Goal: Navigation & Orientation: Find specific page/section

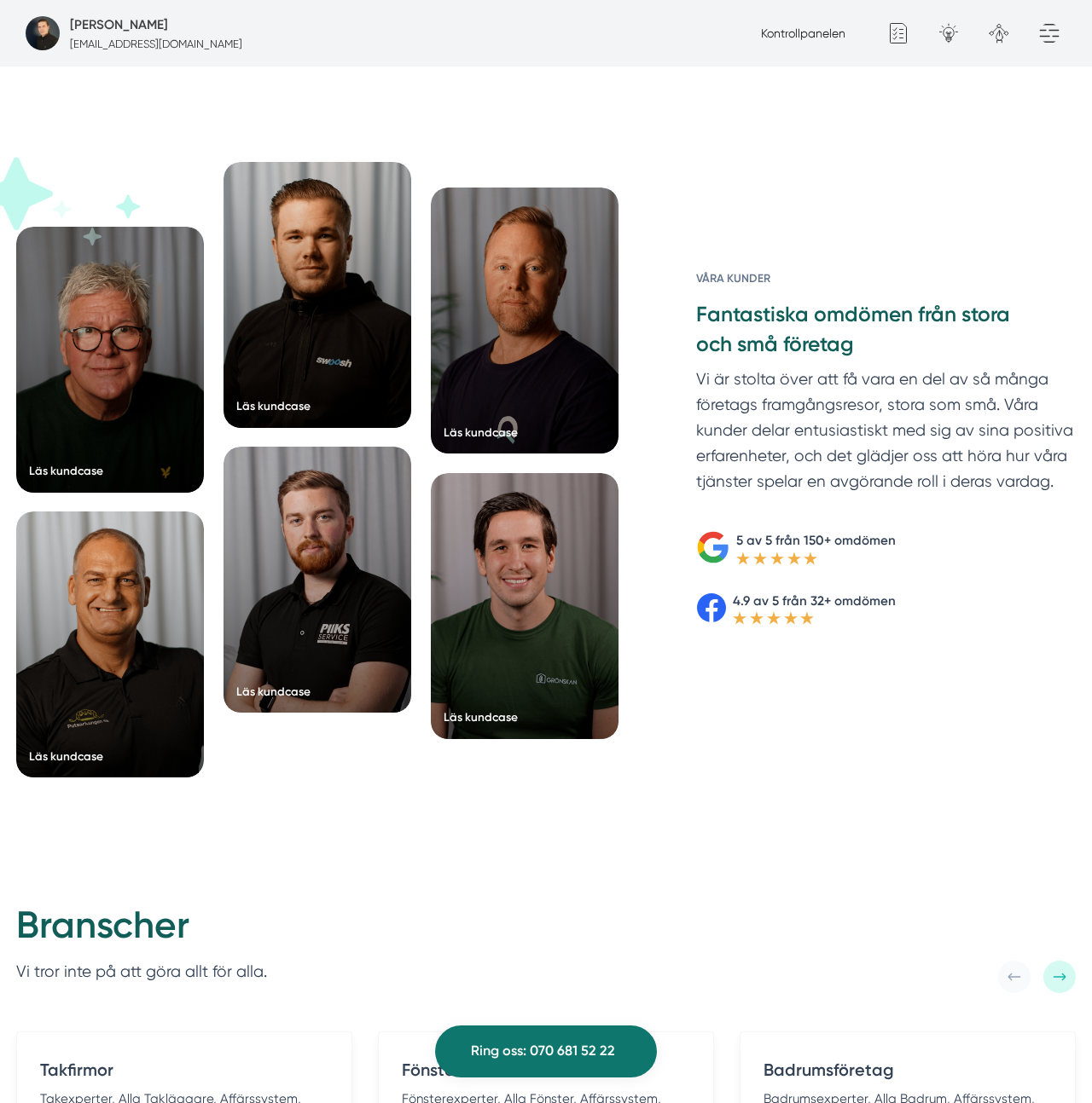
click at [670, 513] on div "Våra kunder Fantastiska omdömen från stora och små företag Vi är stolta över at…" at bounding box center [866, 447] width 419 height 356
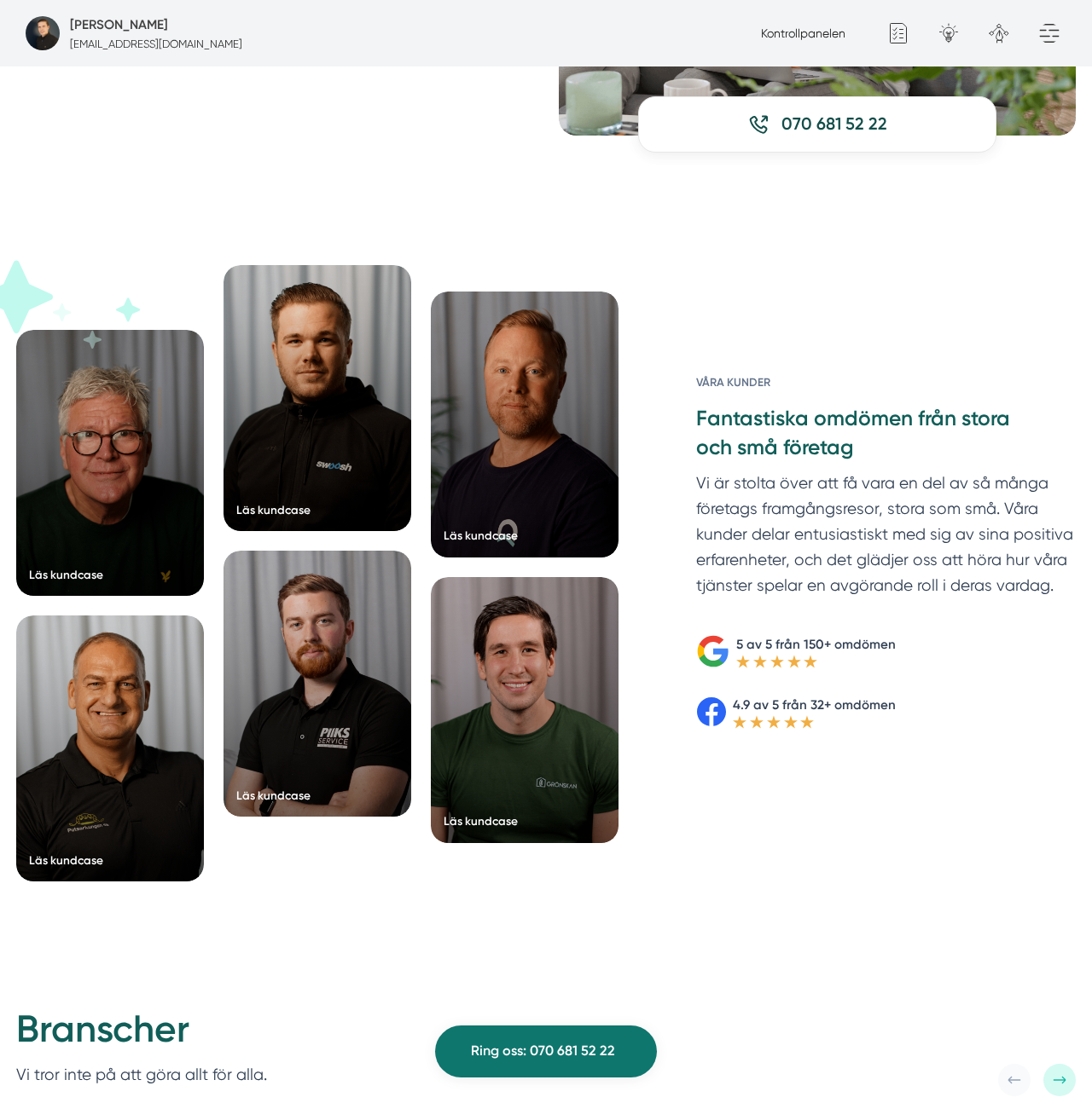
scroll to position [2530, 0]
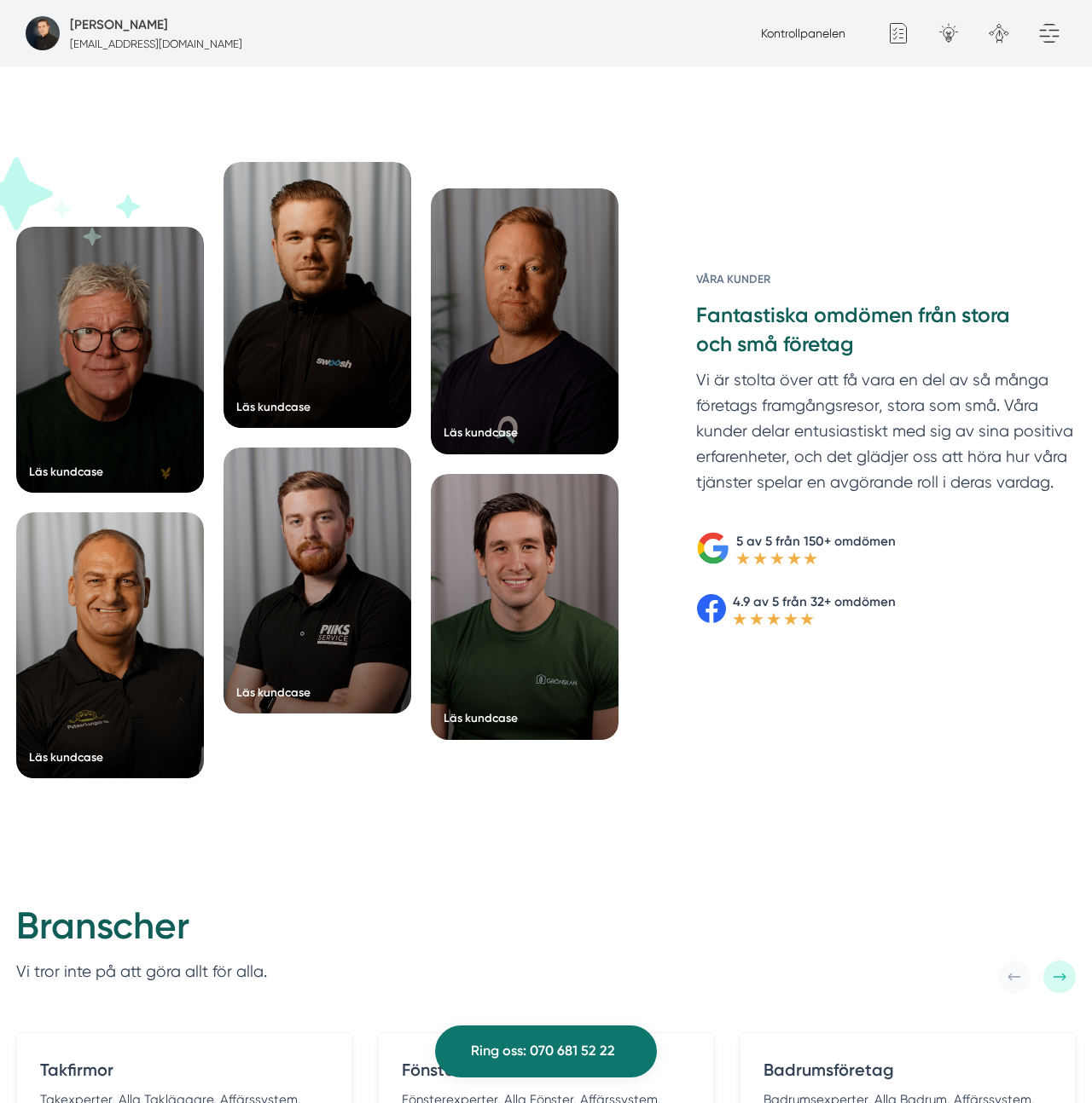
click at [773, 433] on p "Vi är stolta över att få vara en del av så många företags framgångsresor, stora…" at bounding box center [885, 435] width 380 height 136
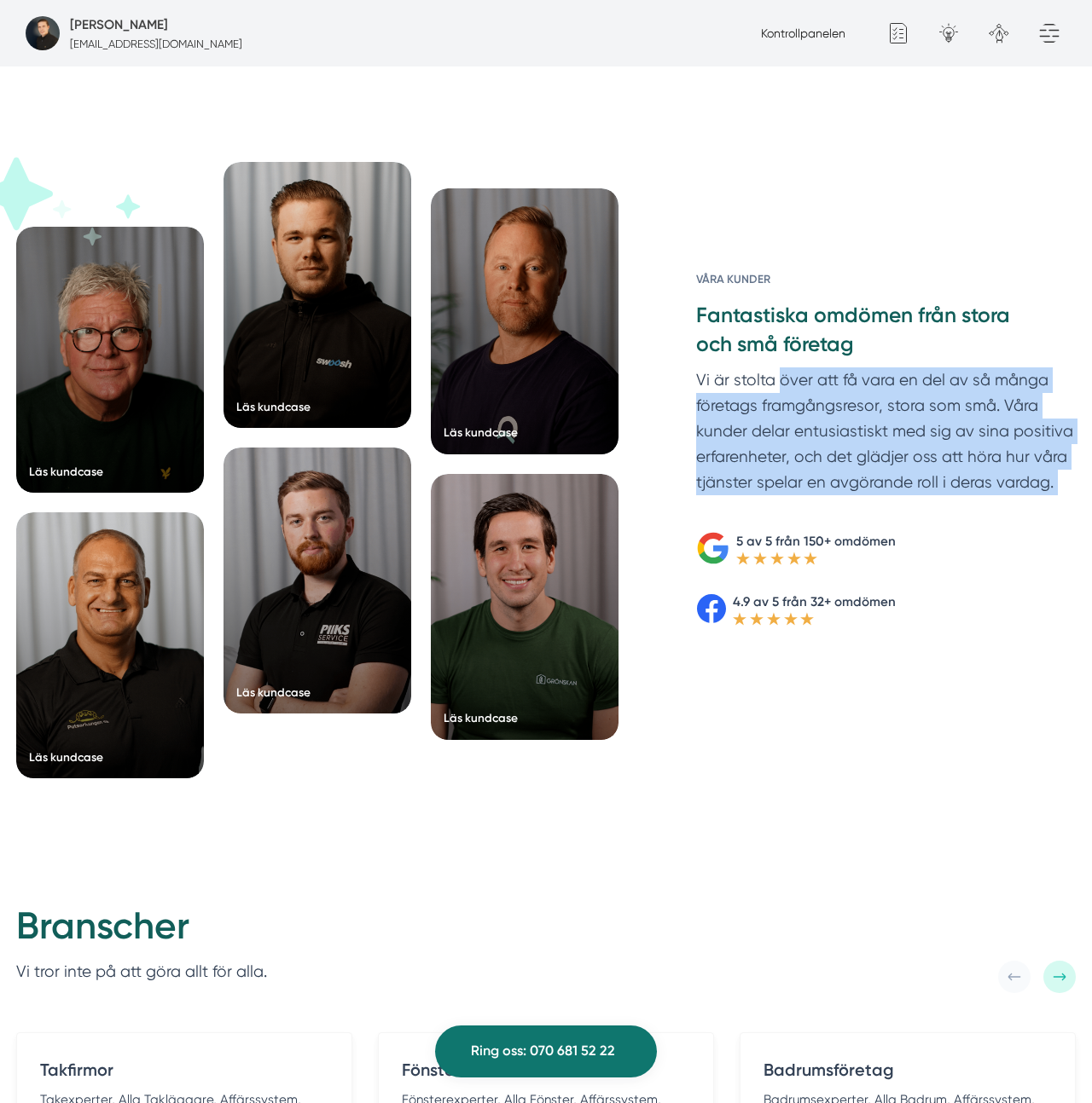
click at [773, 433] on p "Vi är stolta över att få vara en del av så många företags framgångsresor, stora…" at bounding box center [885, 435] width 380 height 136
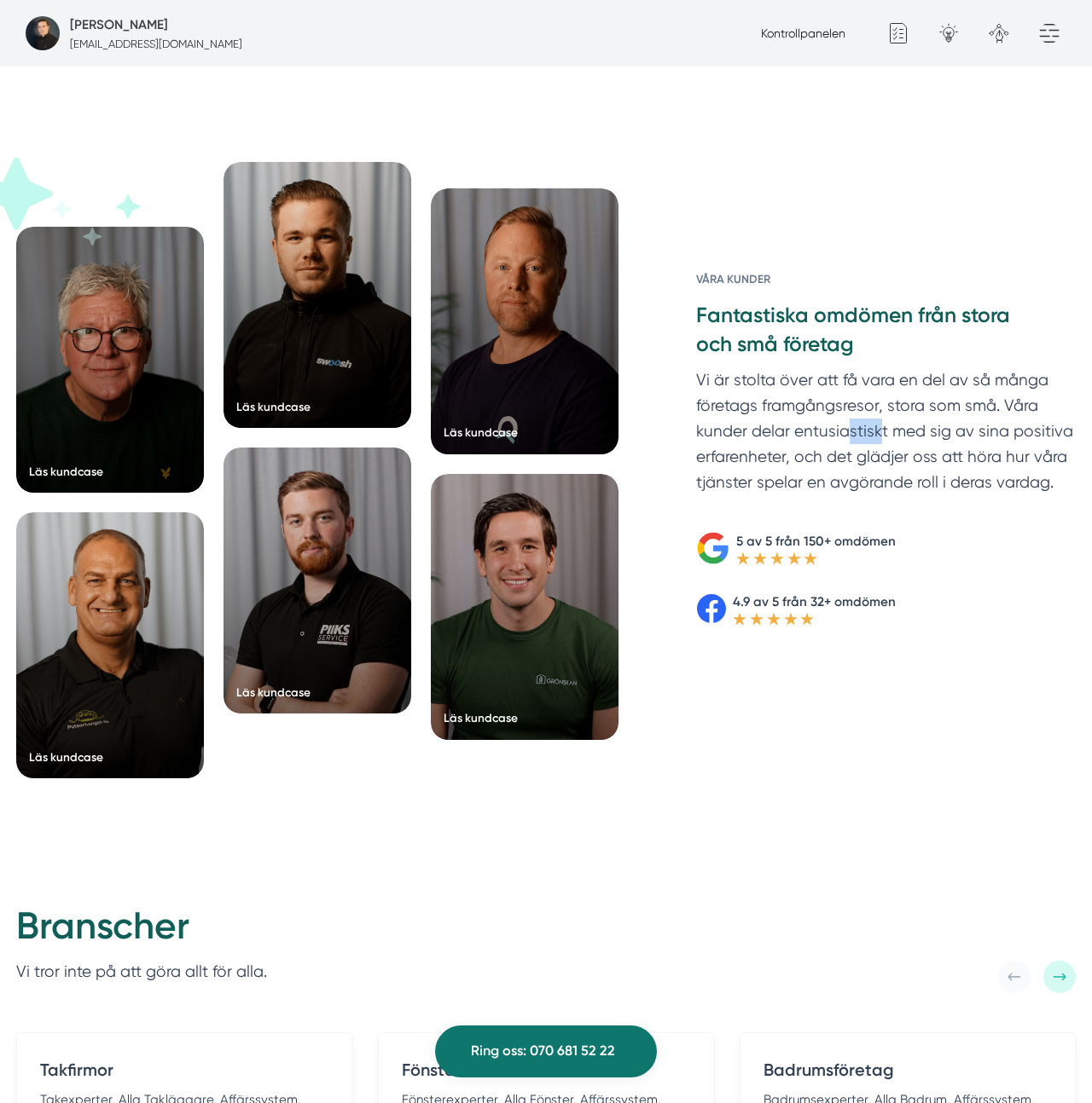
click at [773, 433] on p "Vi är stolta över att få vara en del av så många företags framgångsresor, stora…" at bounding box center [885, 435] width 380 height 136
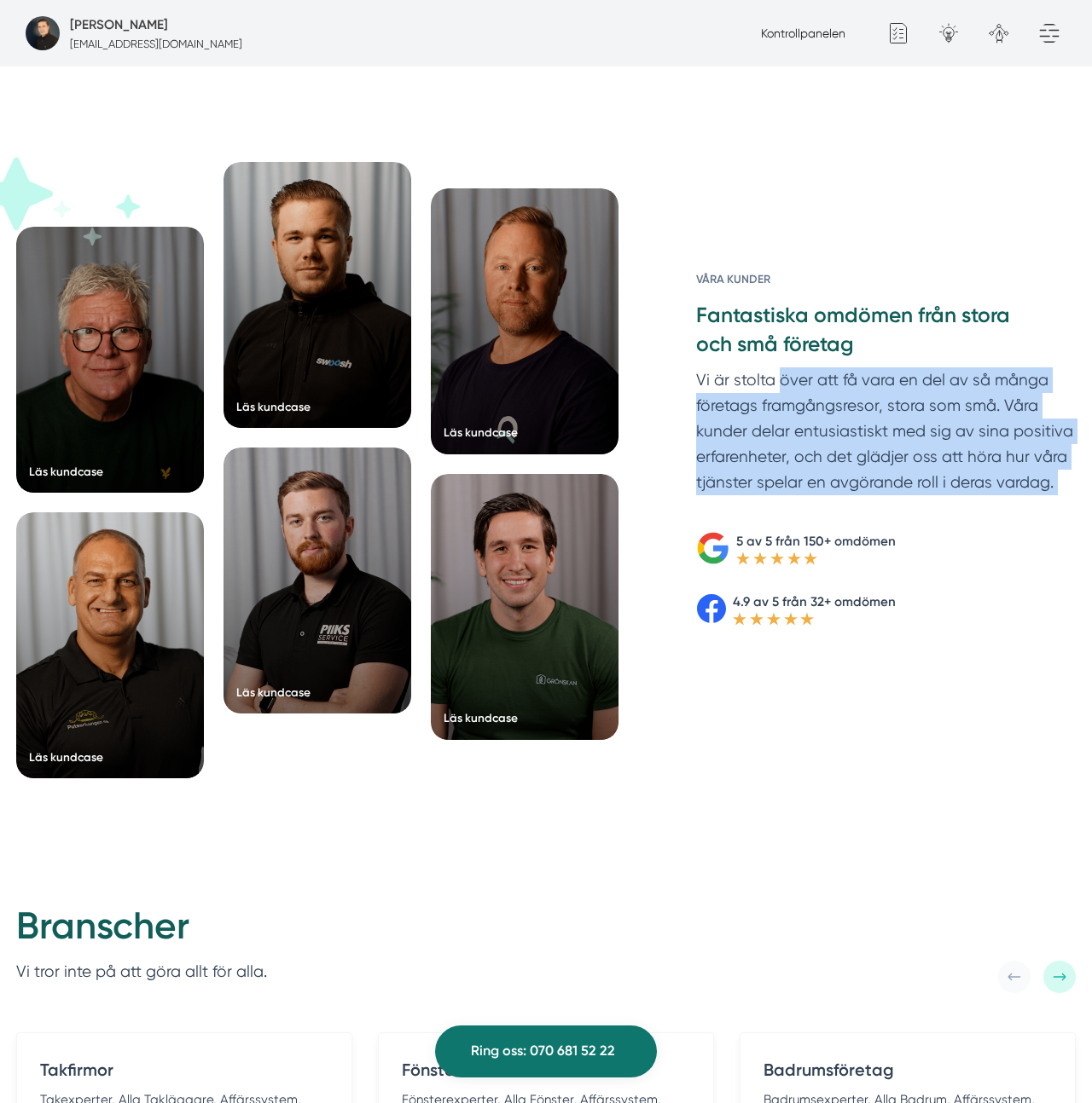
click at [773, 433] on p "Vi är stolta över att få vara en del av så många företags framgångsresor, stora…" at bounding box center [885, 435] width 380 height 136
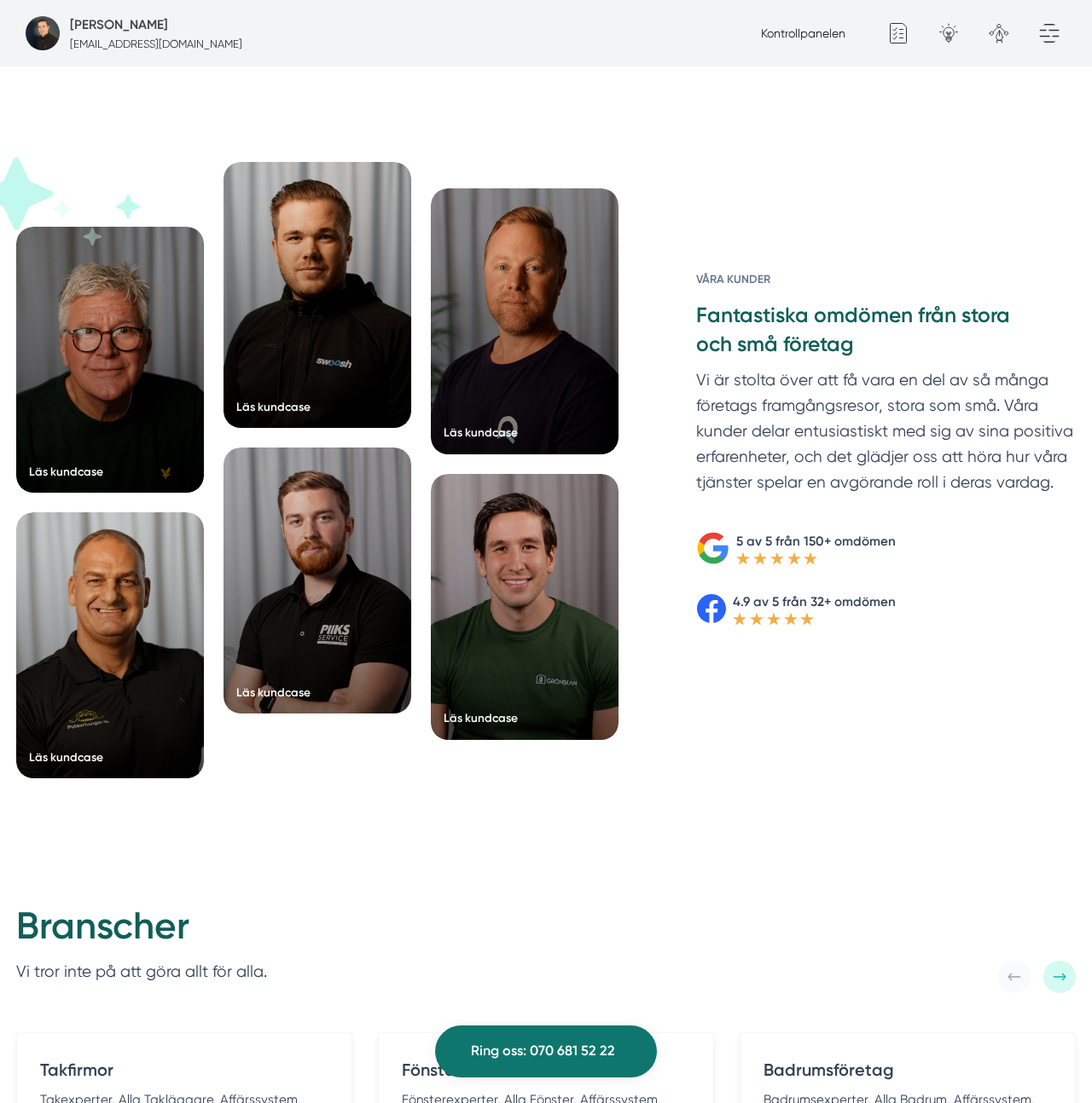
click at [818, 326] on h3 "Fantastiska omdömen från stora och små företag" at bounding box center [885, 335] width 380 height 67
click at [813, 333] on h3 "Fantastiska omdömen från stora och små företag" at bounding box center [885, 335] width 380 height 67
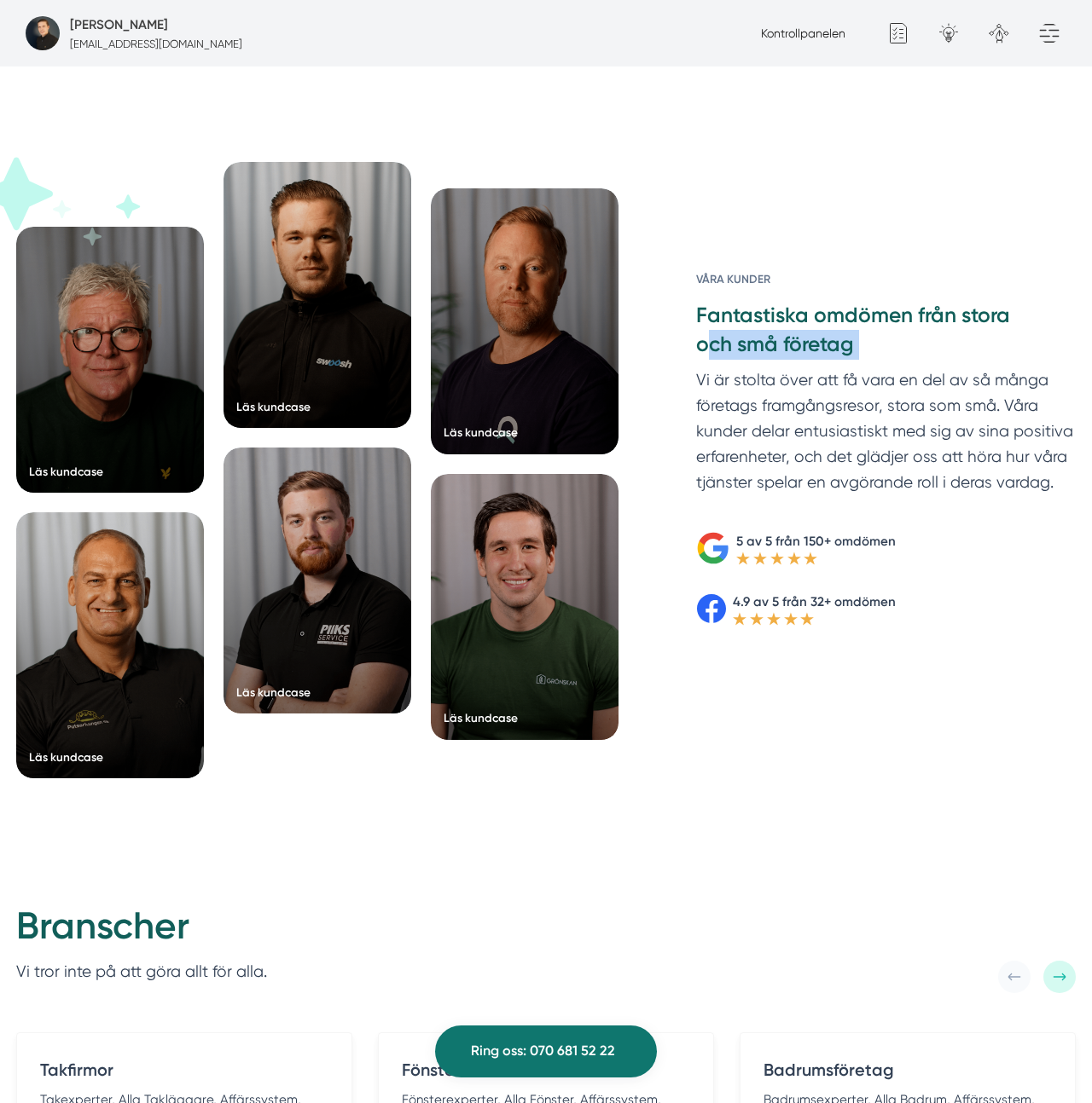
click at [813, 333] on h3 "Fantastiska omdömen från stora och små företag" at bounding box center [885, 335] width 380 height 67
click at [800, 342] on h3 "Fantastiska omdömen från stora och små företag" at bounding box center [885, 335] width 380 height 67
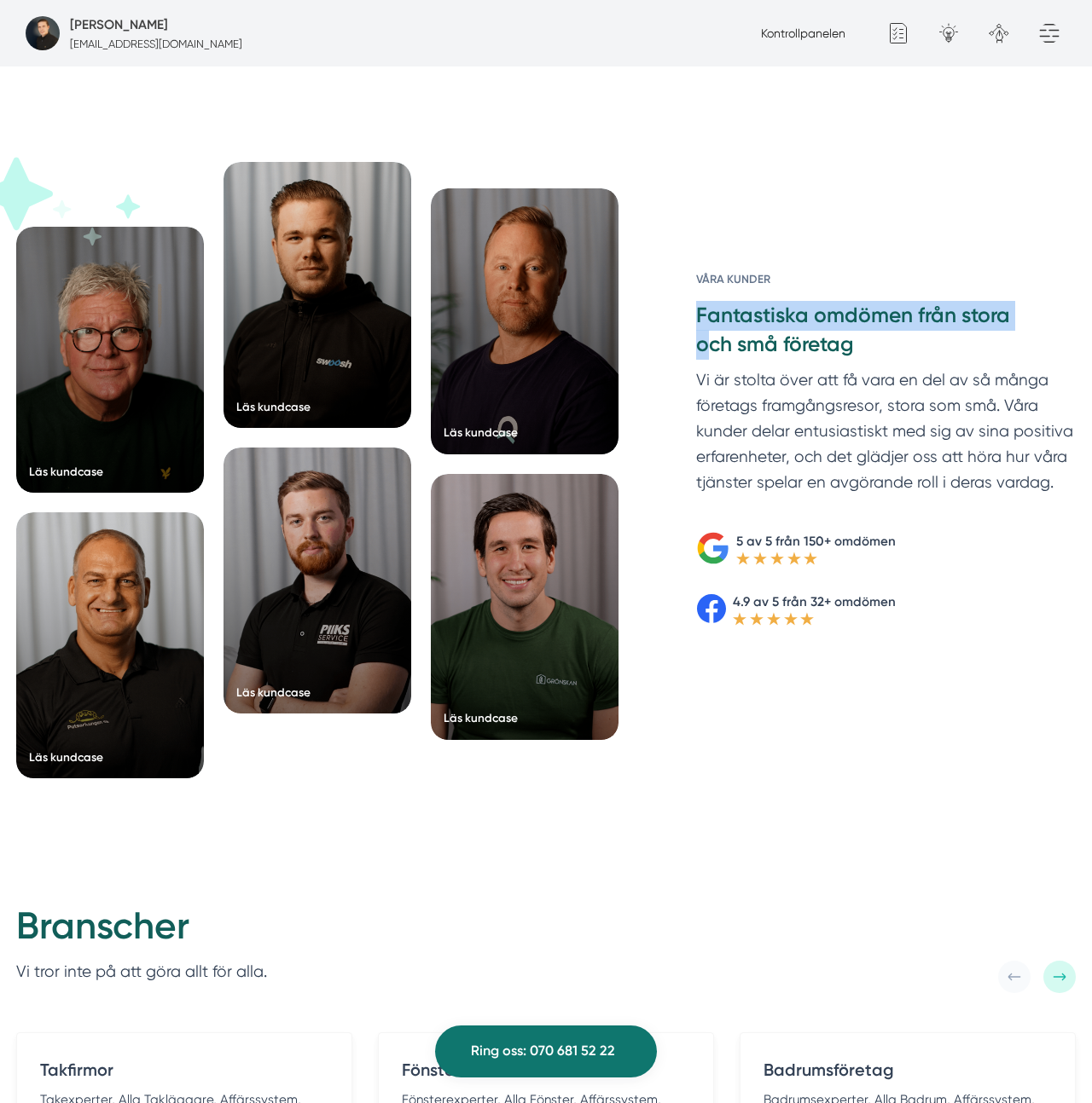
click at [808, 337] on h3 "Fantastiska omdömen från stora och små företag" at bounding box center [885, 335] width 380 height 67
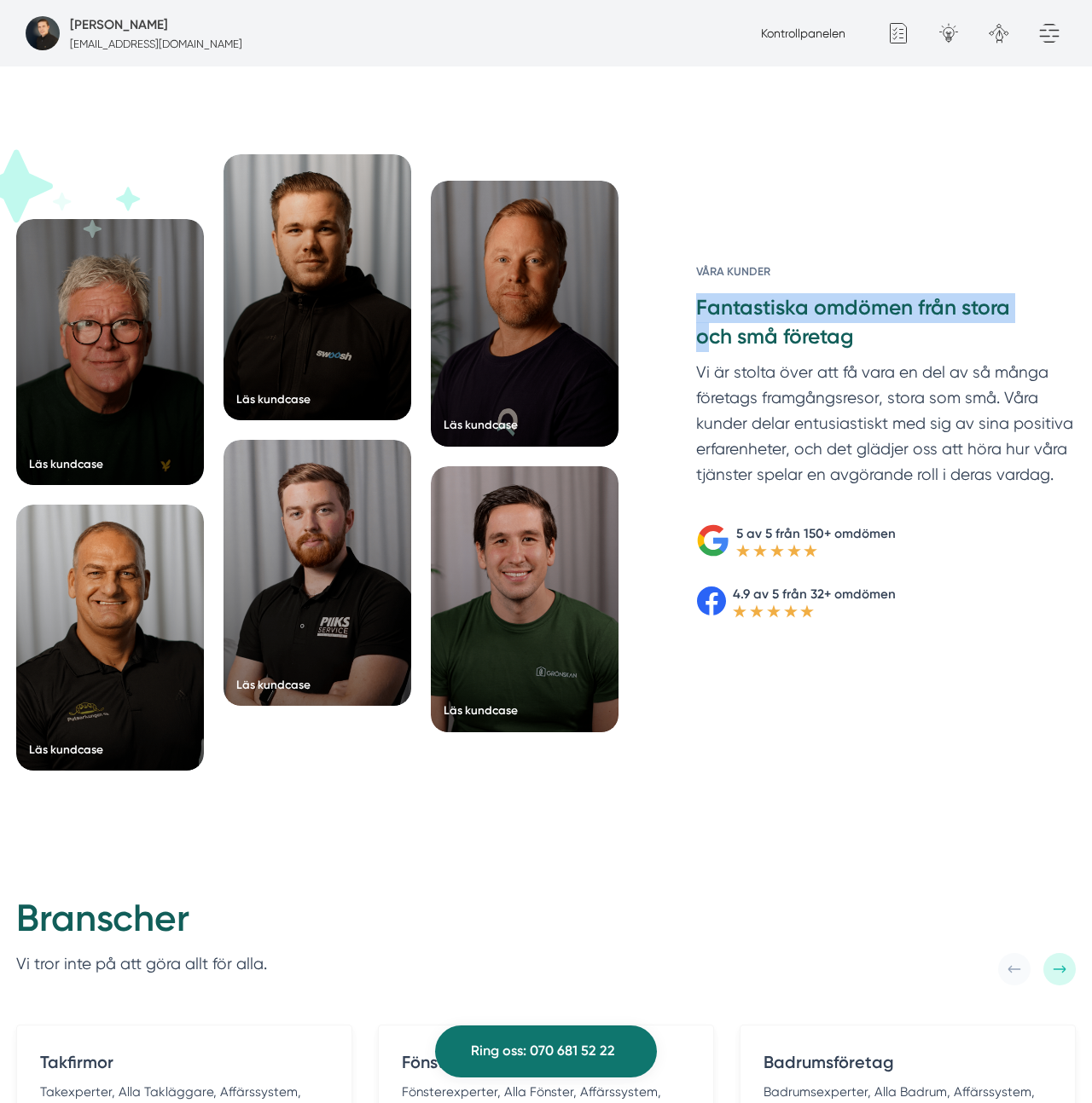
scroll to position [2539, 0]
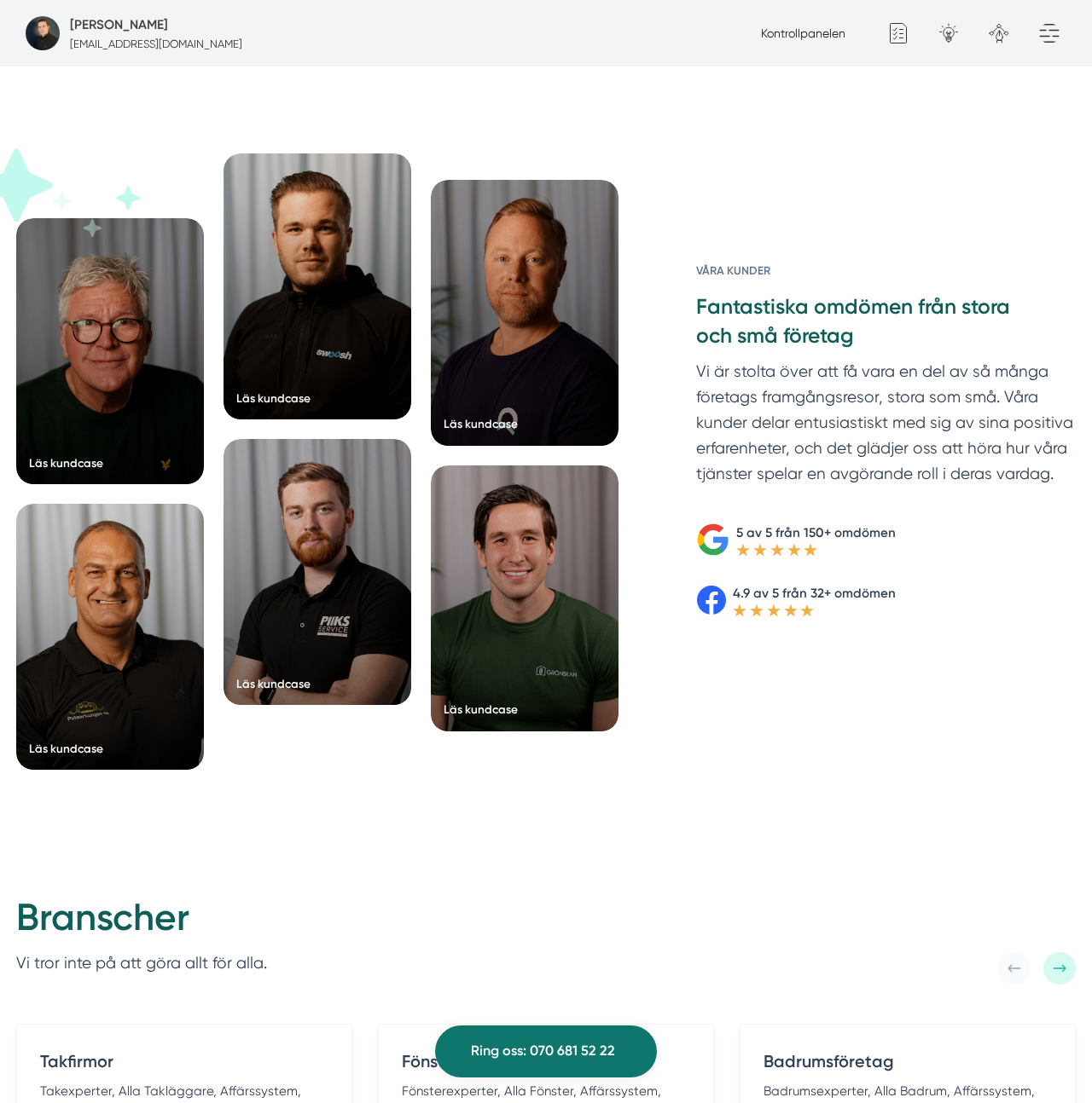
click at [828, 278] on h6 "Våra kunder" at bounding box center [885, 277] width 380 height 31
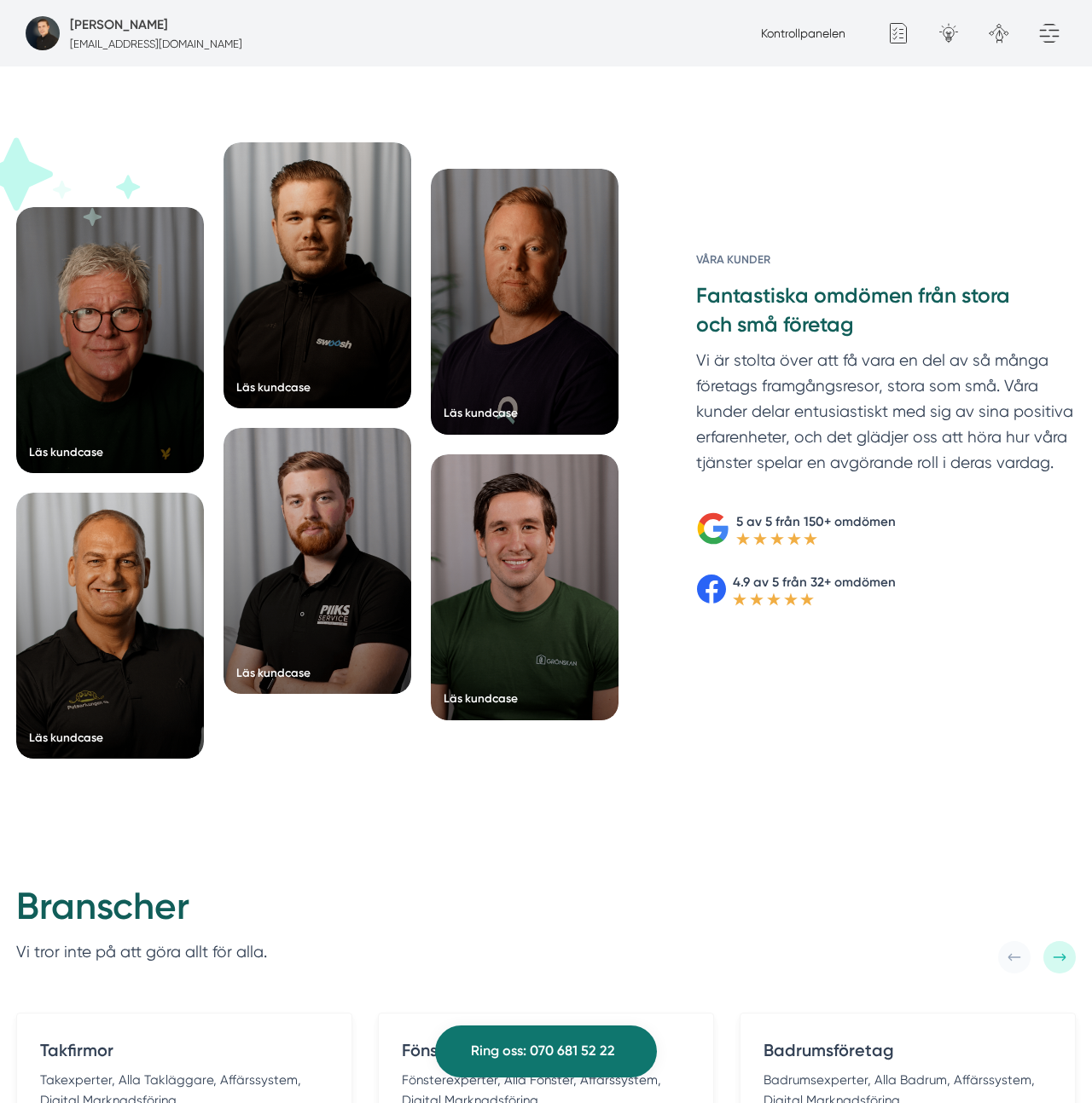
scroll to position [2548, 0]
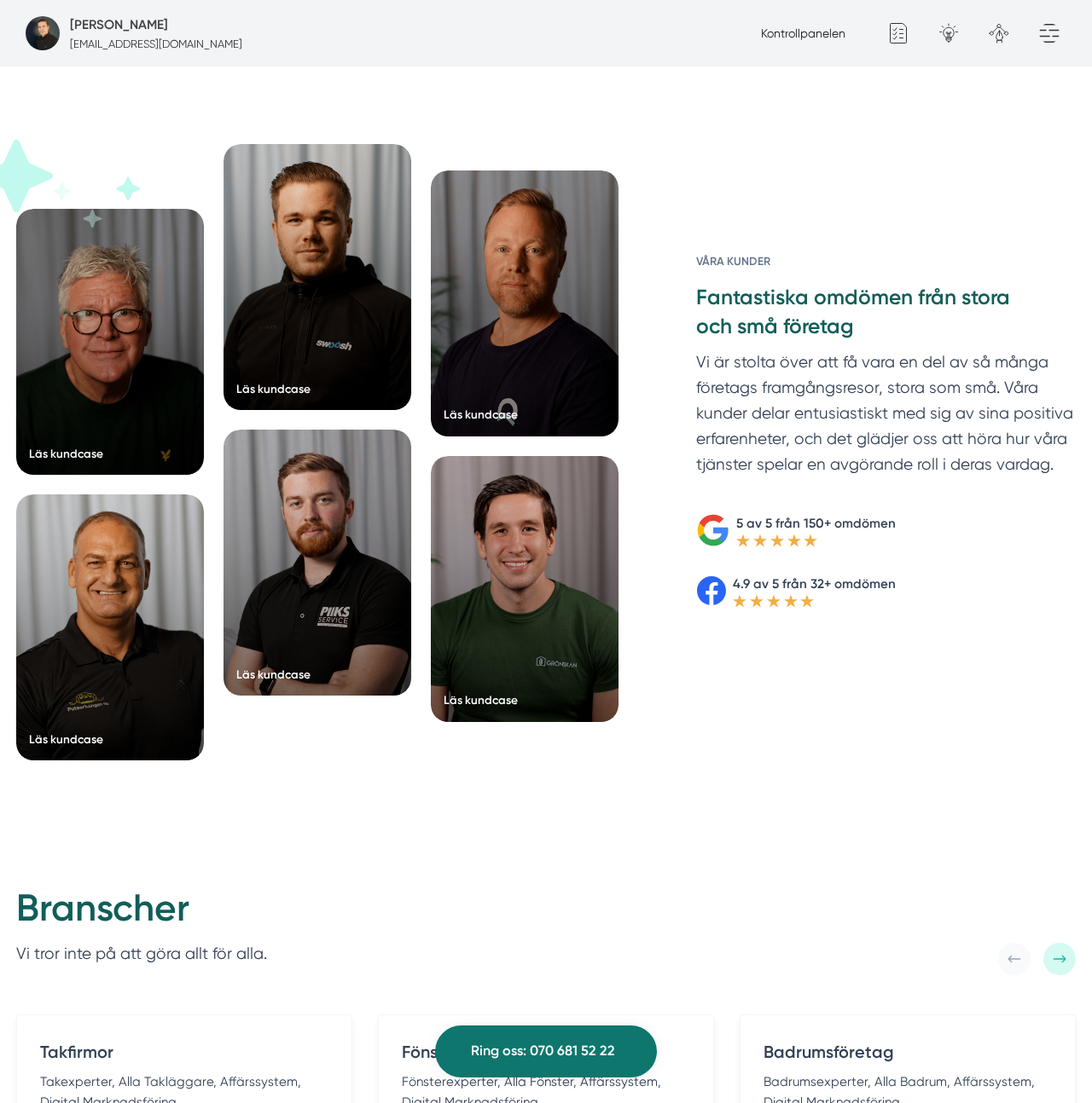
click at [704, 148] on div "Våra kunder Fantastiska omdömen från stora och små företag Vi är stolta över at…" at bounding box center [866, 462] width 419 height 636
click at [880, 378] on p "Vi är stolta över att få vara en del av så många företags framgångsresor, stora…" at bounding box center [885, 418] width 380 height 136
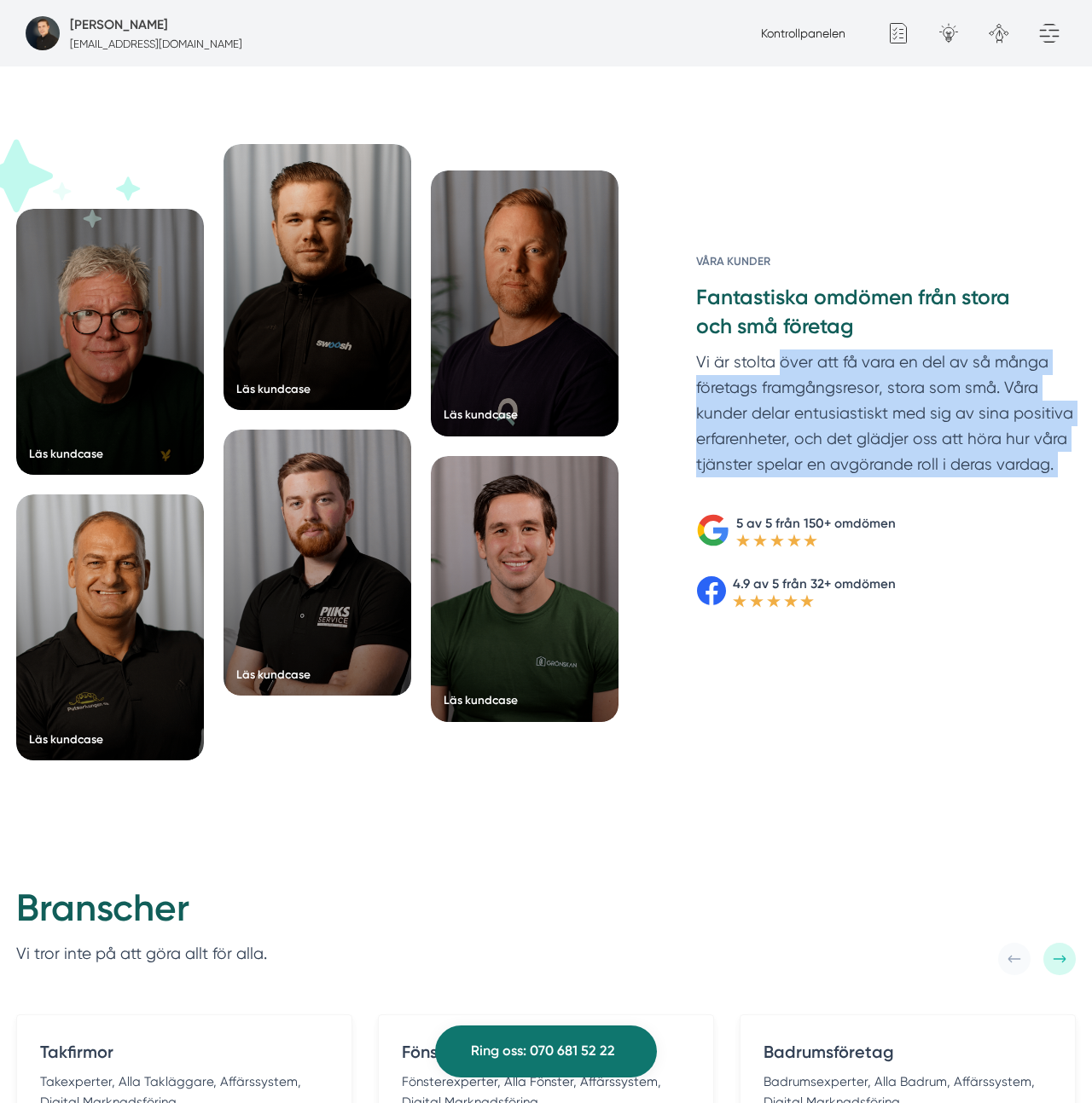
click at [880, 378] on p "Vi är stolta över att få vara en del av så många företags framgångsresor, stora…" at bounding box center [885, 418] width 380 height 136
click at [942, 357] on p "Vi är stolta över att få vara en del av så många företags framgångsresor, stora…" at bounding box center [885, 418] width 380 height 136
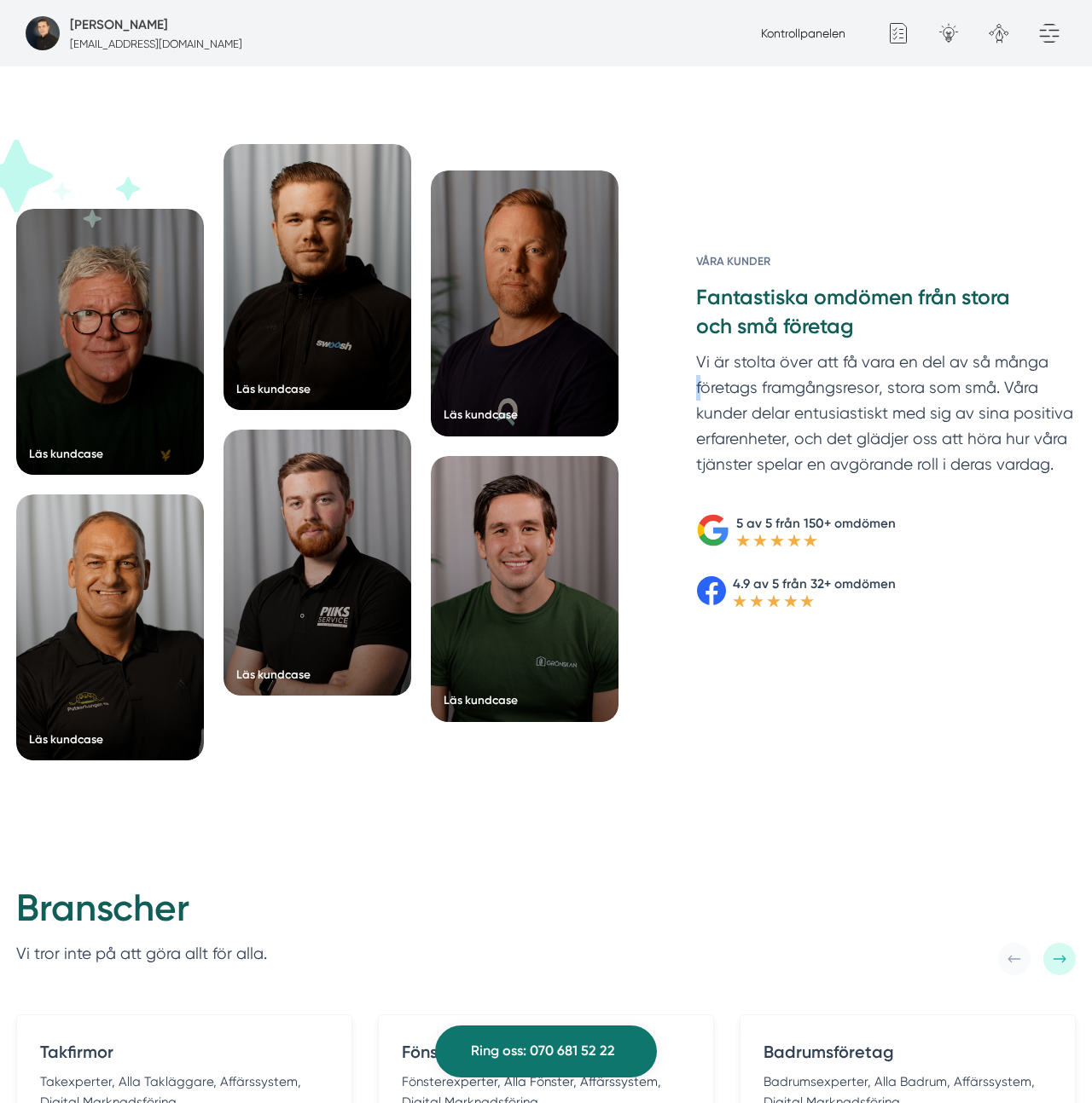
click at [942, 357] on p "Vi är stolta över att få vara en del av så många företags framgångsresor, stora…" at bounding box center [885, 418] width 380 height 136
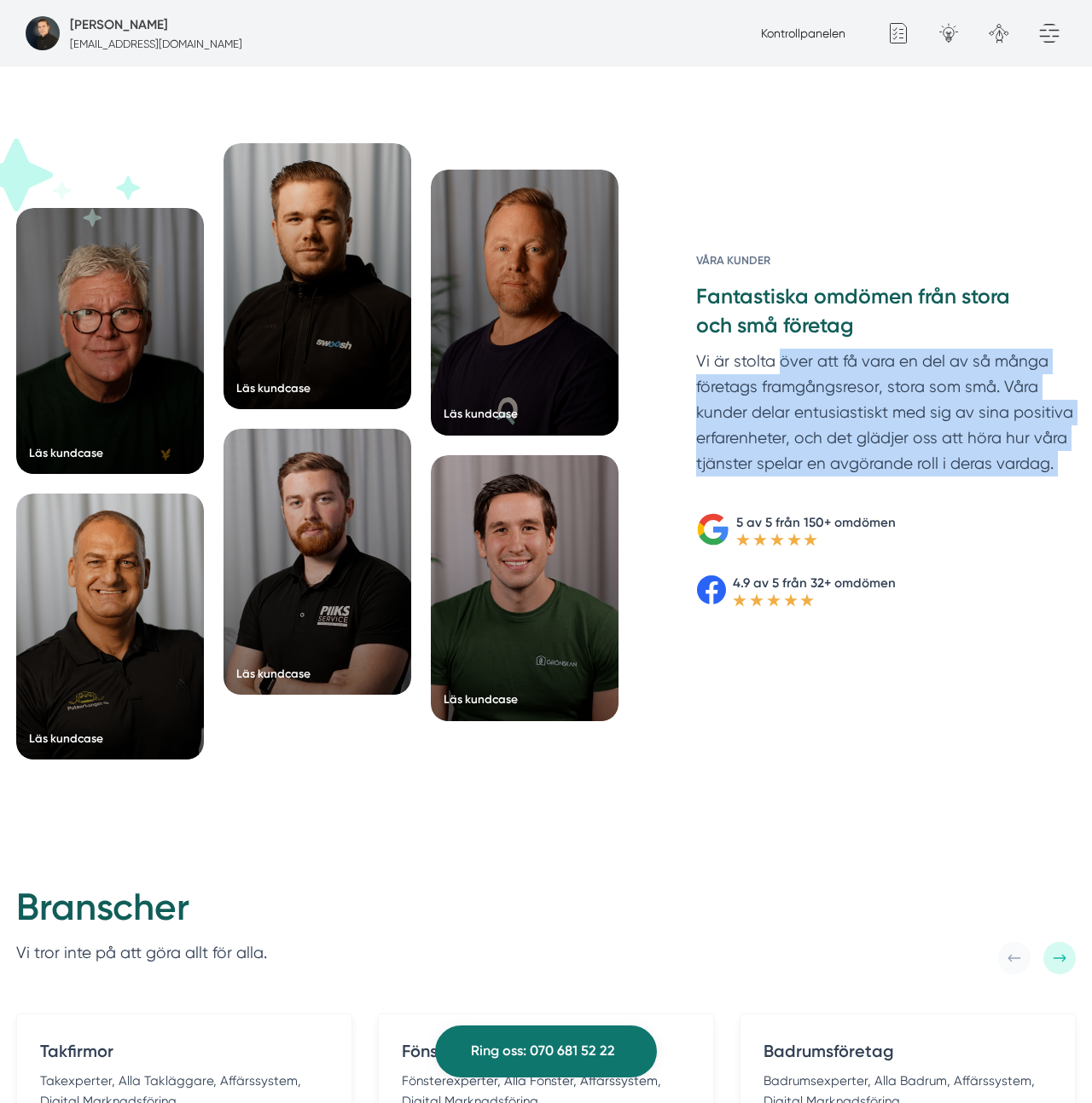
click at [942, 357] on p "Vi är stolta över att få vara en del av så många företags framgångsresor, stora…" at bounding box center [885, 417] width 380 height 136
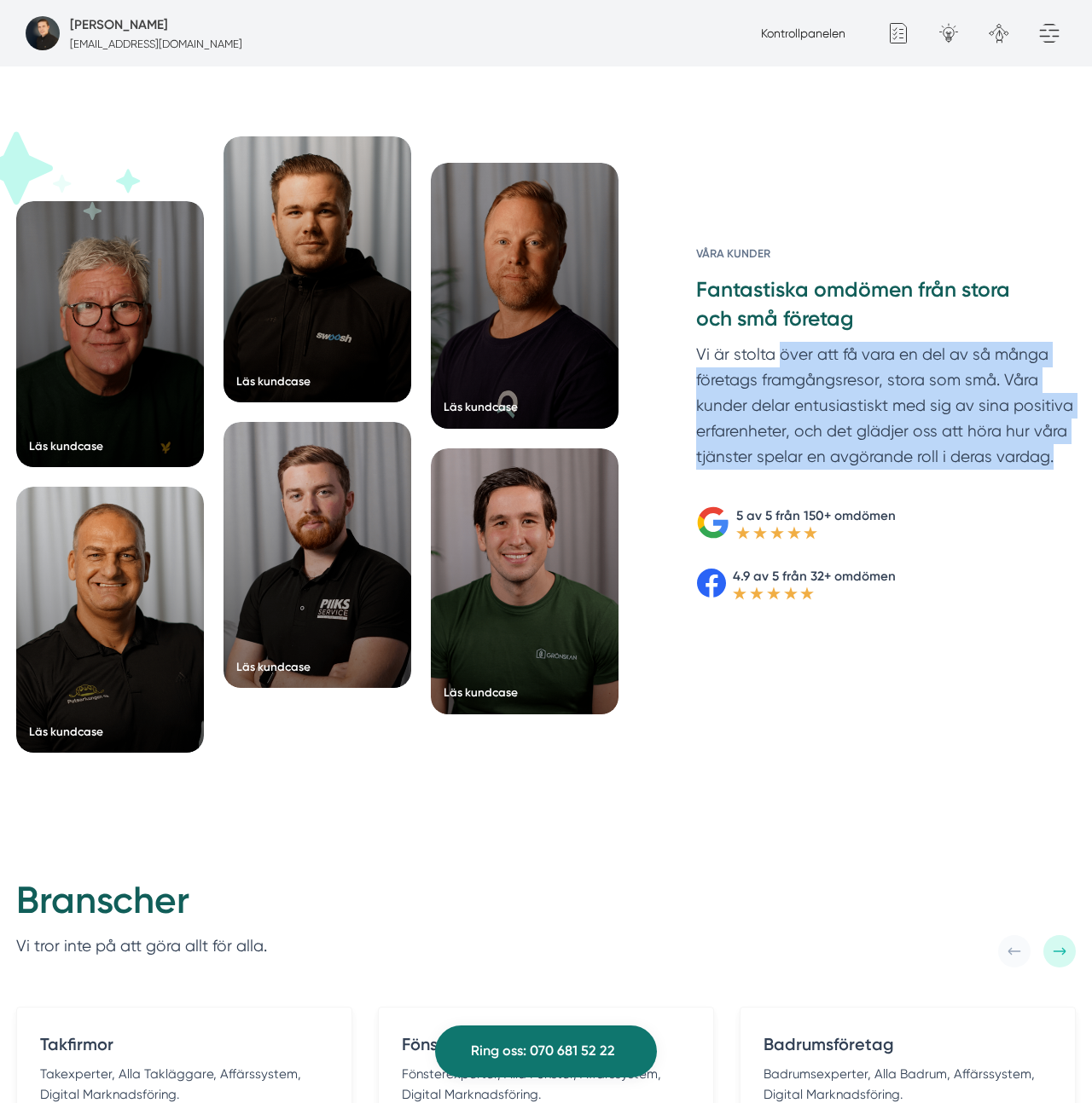
click at [942, 357] on p "Vi är stolta över att få vara en del av så många företags framgångsresor, stora…" at bounding box center [885, 410] width 380 height 136
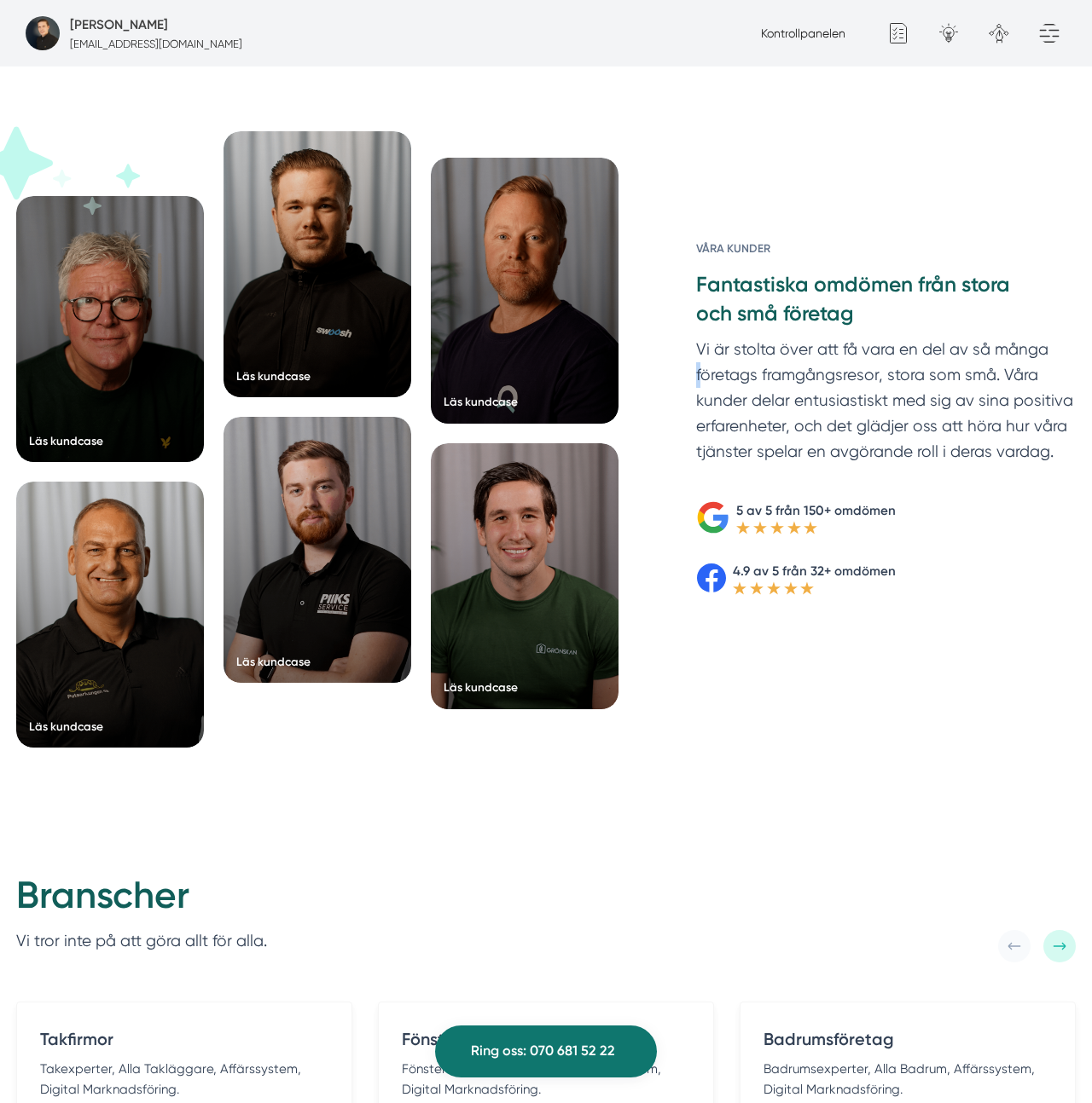
click at [942, 357] on p "Vi är stolta över att få vara en del av så många företags framgångsresor, stora…" at bounding box center [885, 404] width 380 height 136
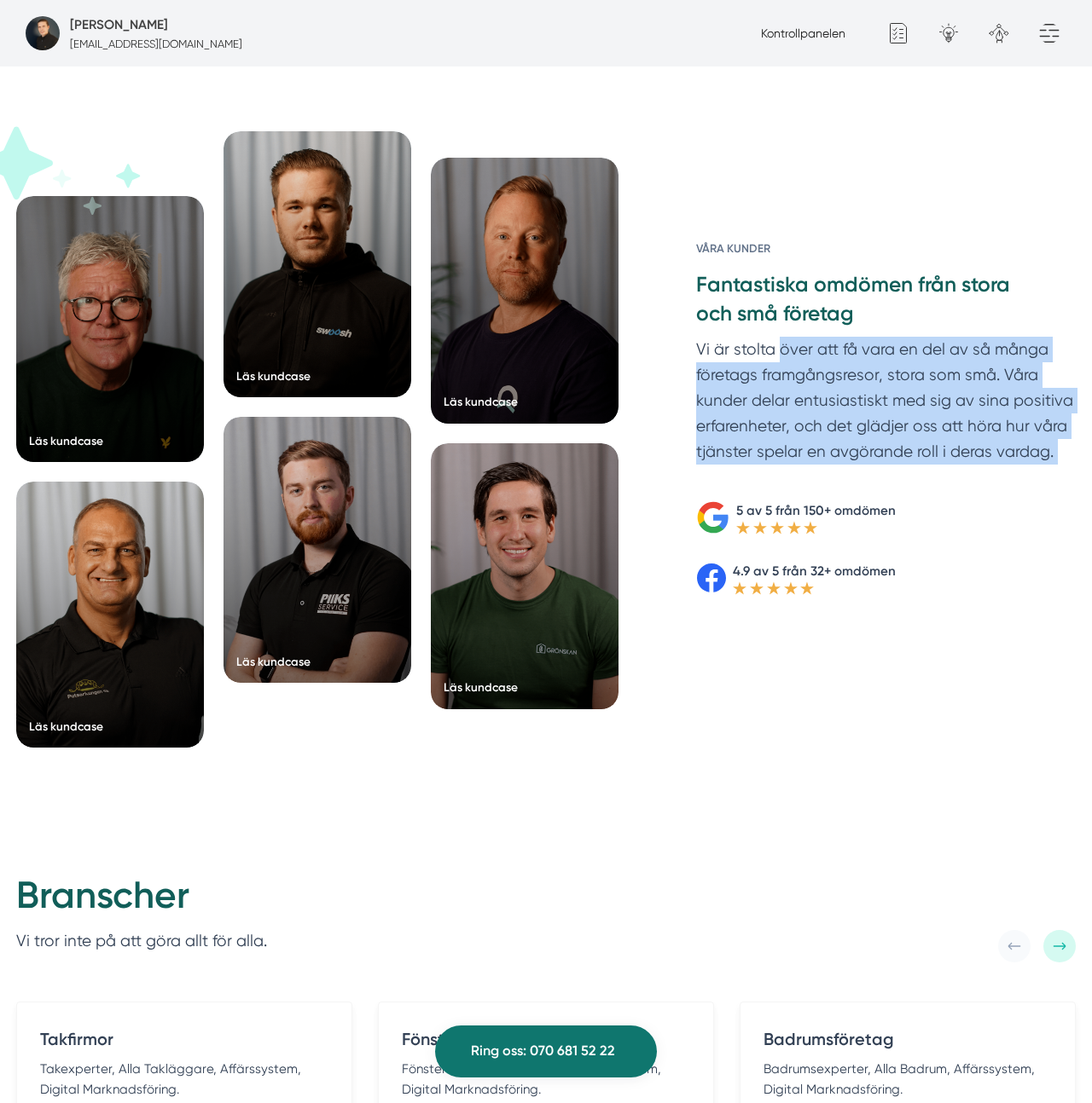
click at [942, 357] on p "Vi är stolta över att få vara en del av så många företags framgångsresor, stora…" at bounding box center [885, 404] width 380 height 136
